Goal: Navigation & Orientation: Understand site structure

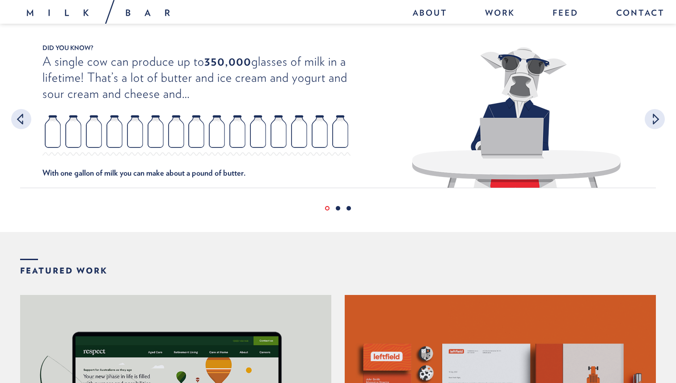
scroll to position [148, 0]
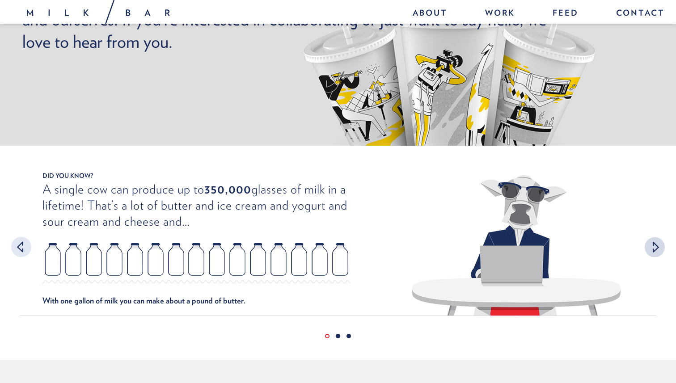
click at [649, 239] on div at bounding box center [655, 247] width 20 height 20
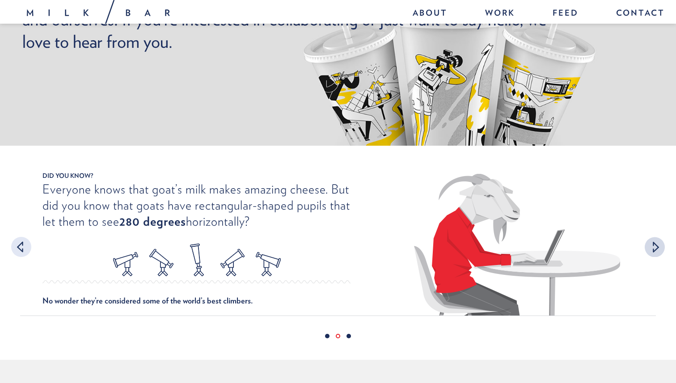
click at [649, 239] on div at bounding box center [655, 247] width 20 height 20
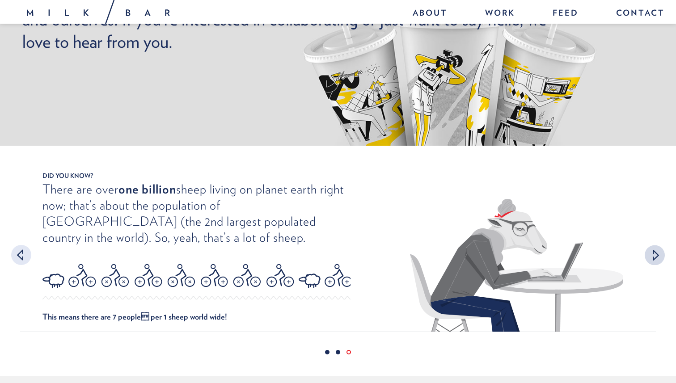
click at [655, 251] on div at bounding box center [655, 255] width 20 height 20
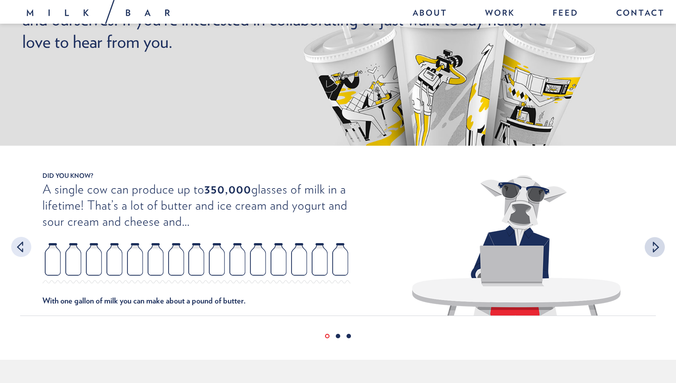
click at [655, 251] on div at bounding box center [655, 247] width 20 height 20
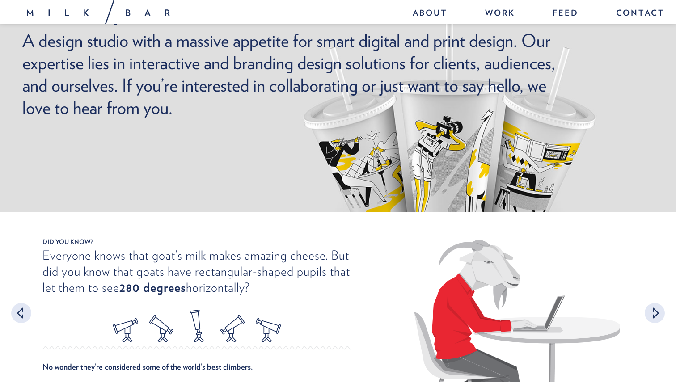
scroll to position [0, 0]
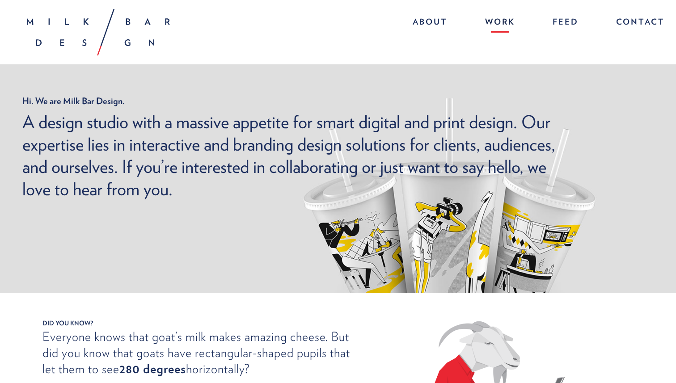
click at [503, 18] on link "Work" at bounding box center [500, 22] width 48 height 19
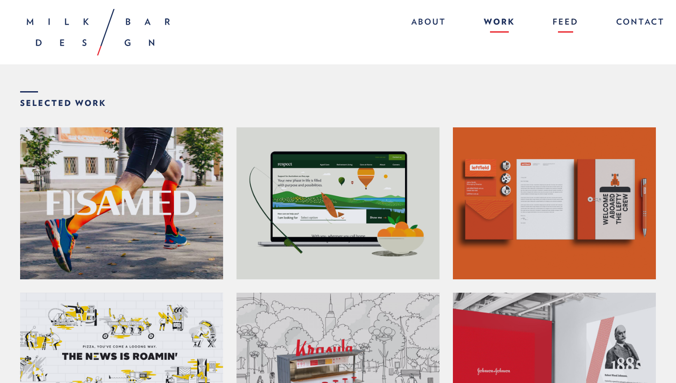
click at [567, 27] on link "Feed" at bounding box center [566, 22] width 44 height 19
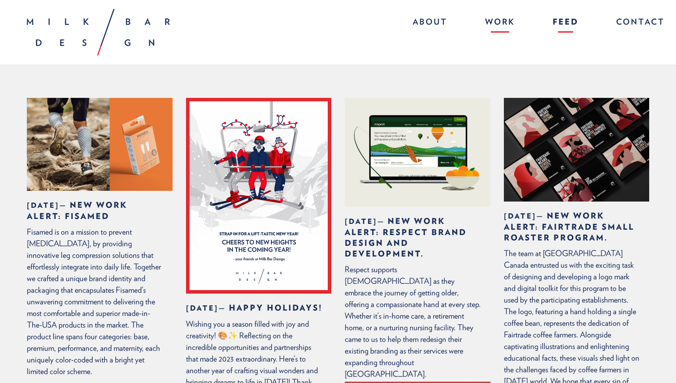
click at [492, 17] on link "Work" at bounding box center [500, 22] width 48 height 19
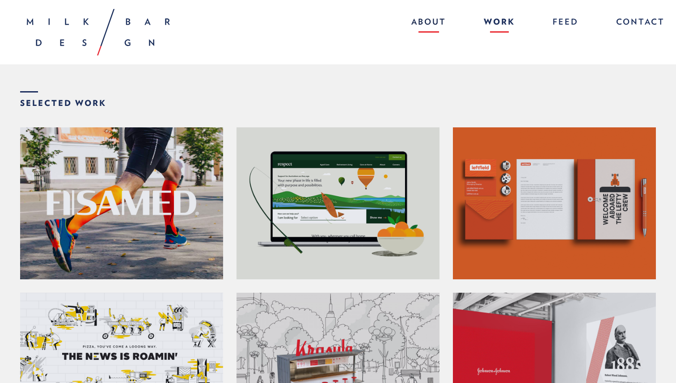
click at [437, 16] on link "About" at bounding box center [429, 22] width 53 height 19
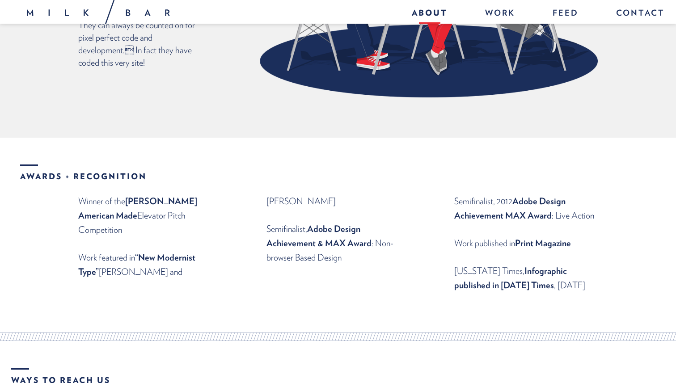
scroll to position [1029, 0]
